Goal: Information Seeking & Learning: Learn about a topic

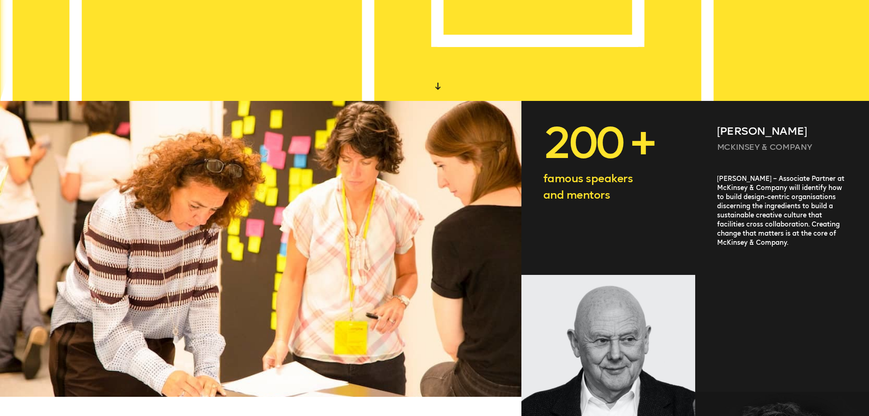
scroll to position [319, 0]
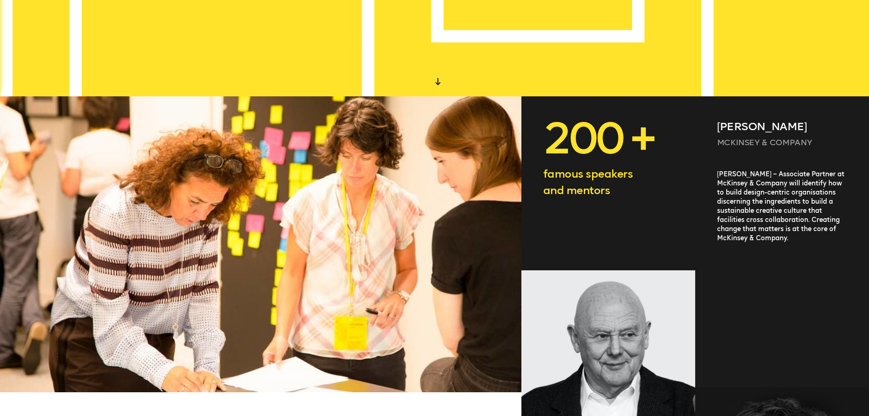
click at [786, 229] on div "[PERSON_NAME] – Associate Partner at McKinsey & Company will identify how to bu…" at bounding box center [782, 267] width 174 height 195
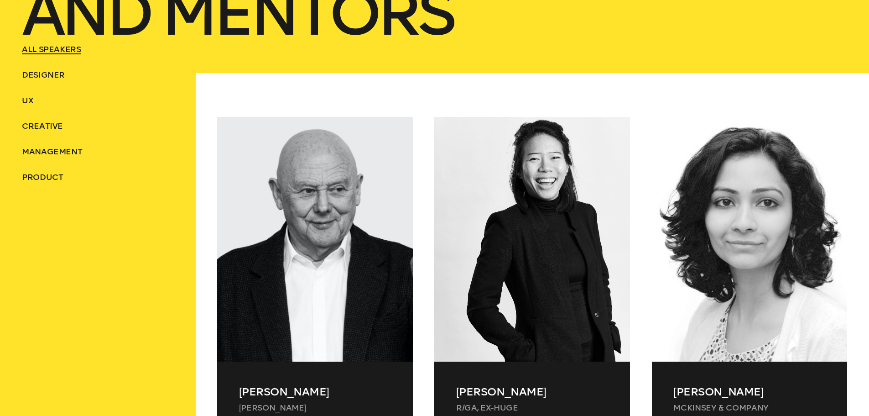
click at [758, 166] on div at bounding box center [750, 239] width 196 height 245
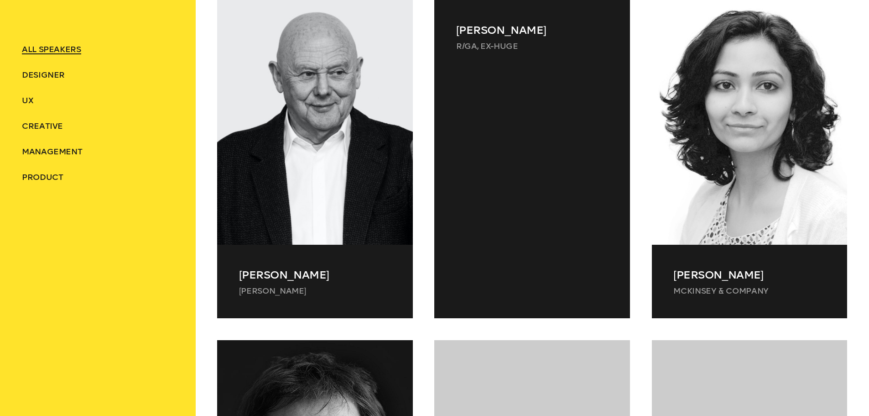
click at [517, 191] on div at bounding box center [532, 184] width 196 height 223
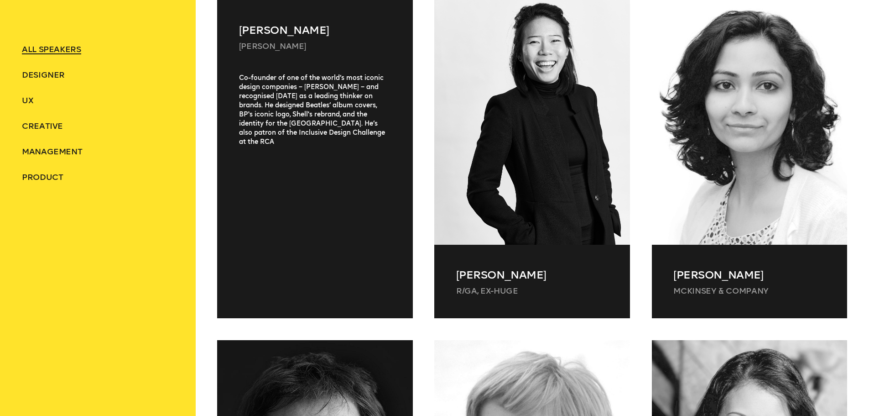
click at [305, 219] on div "[PERSON_NAME] [PERSON_NAME] Olins Co-founder of one of the world’s most iconic …" at bounding box center [315, 159] width 196 height 318
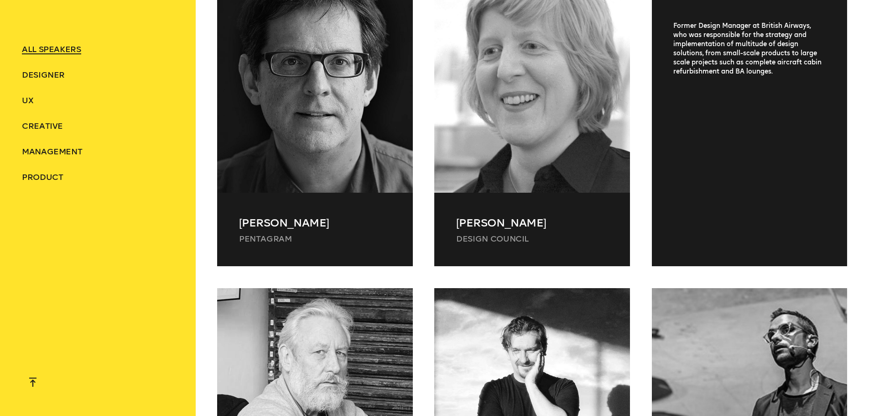
scroll to position [847, 0]
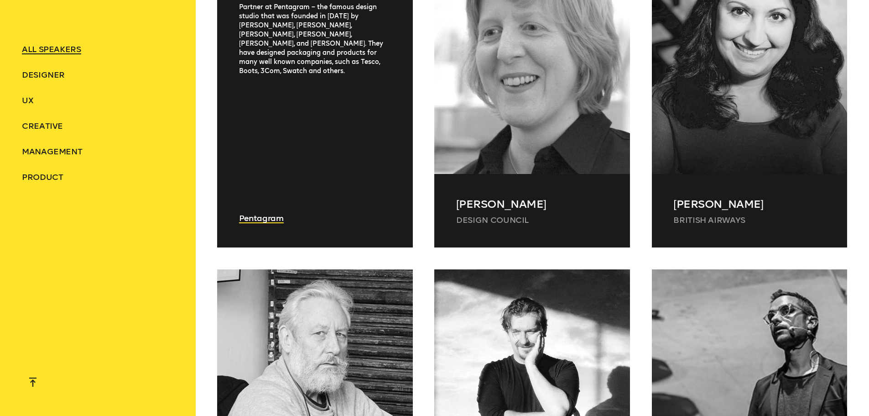
click at [234, 227] on div "[PERSON_NAME] Pentagram Partner at [GEOGRAPHIC_DATA] – the famous design studio…" at bounding box center [315, 88] width 196 height 318
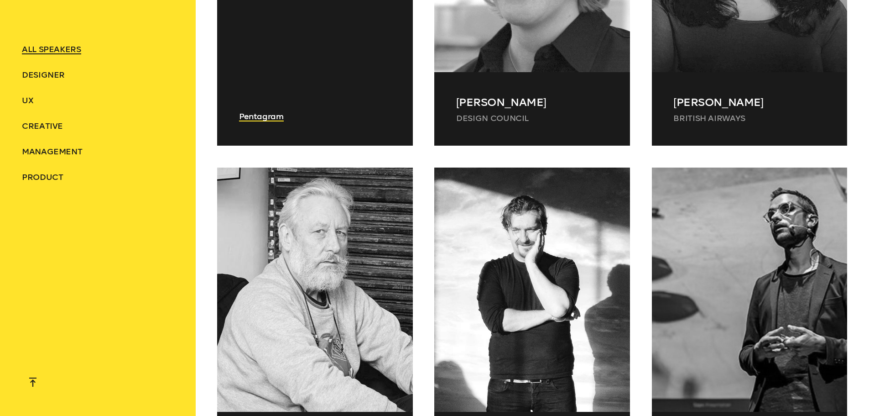
scroll to position [801, 0]
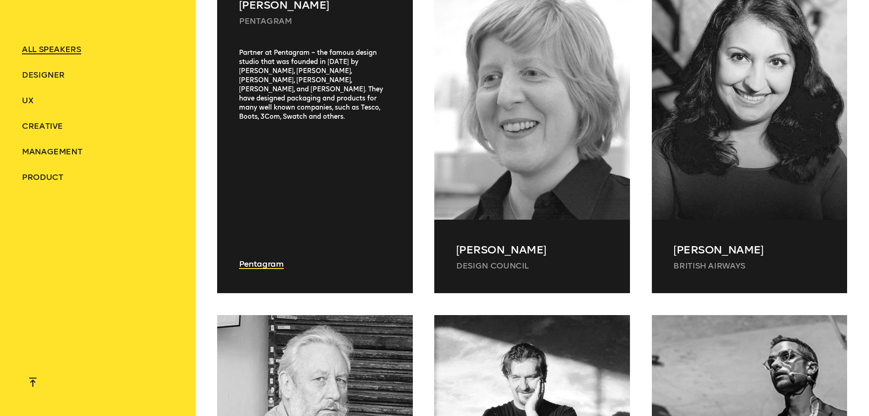
click at [249, 270] on div "Pentagram" at bounding box center [315, 263] width 196 height 16
click at [255, 255] on div "Pentagram" at bounding box center [315, 263] width 196 height 16
click at [256, 261] on link "Pentagram" at bounding box center [261, 264] width 45 height 10
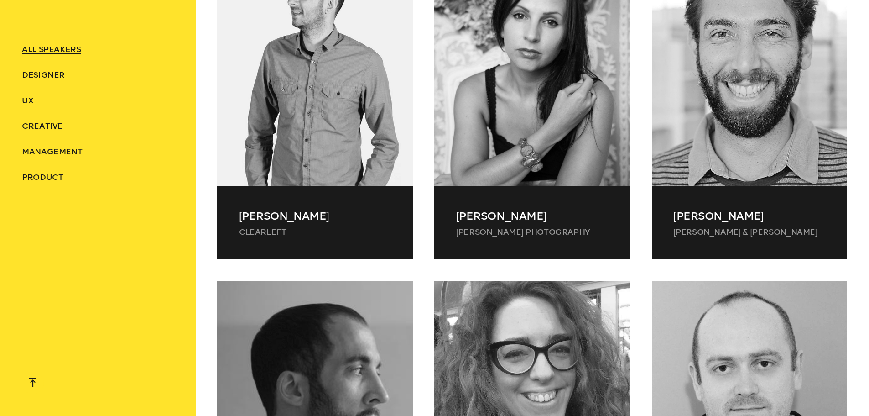
scroll to position [3127, 0]
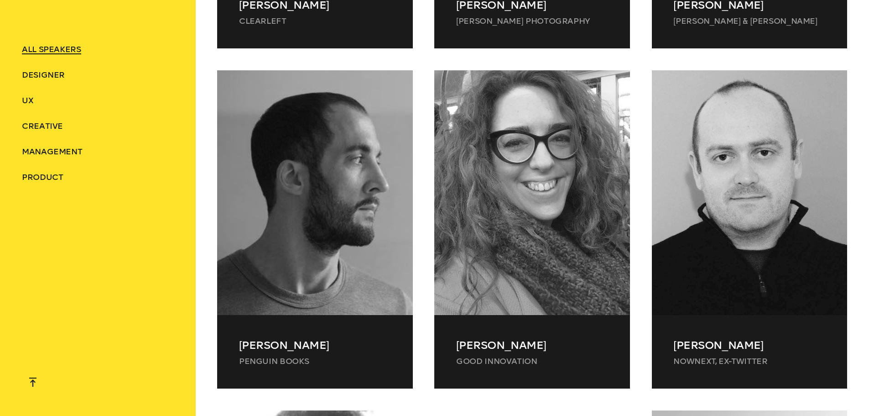
drag, startPoint x: 645, startPoint y: 148, endPoint x: 208, endPoint y: 304, distance: 464.2
click at [208, 304] on div "[PERSON_NAME] Penguin Books [PERSON_NAME] Penguin Books The man who made series…" at bounding box center [314, 240] width 217 height 340
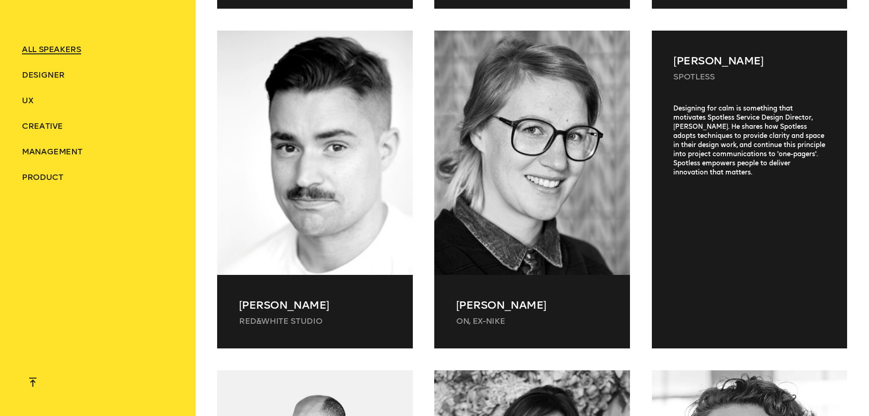
scroll to position [2489, 0]
